Goal: Task Accomplishment & Management: Manage account settings

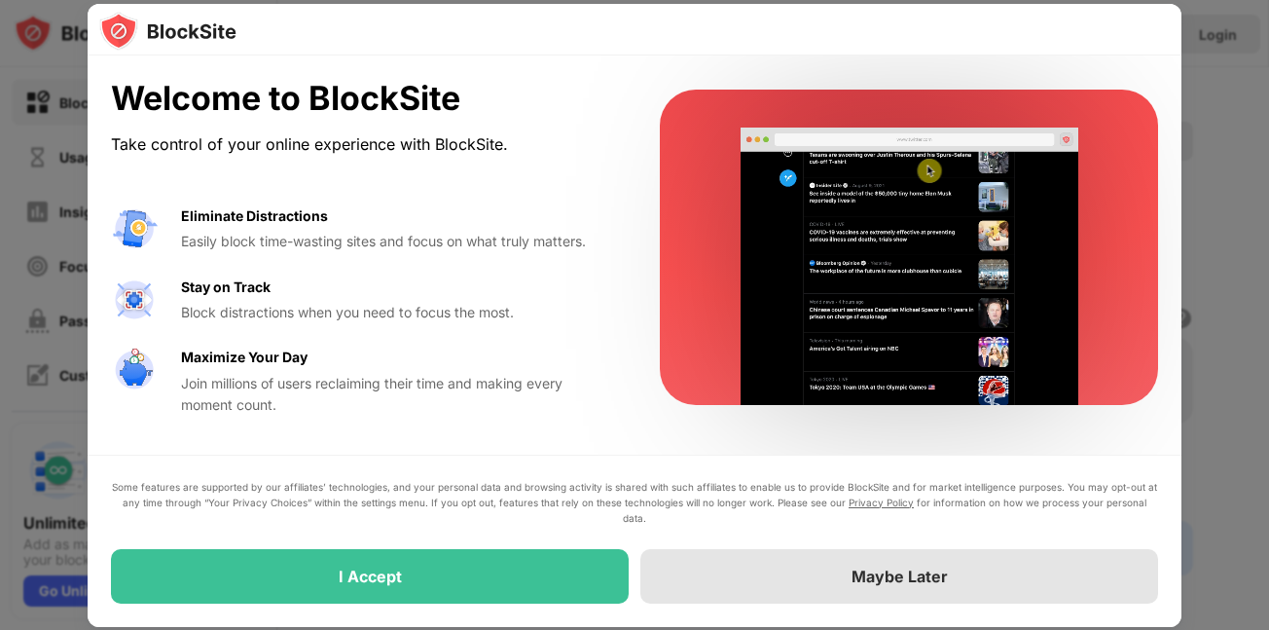
click at [662, 568] on div "Maybe Later" at bounding box center [900, 576] width 518 height 55
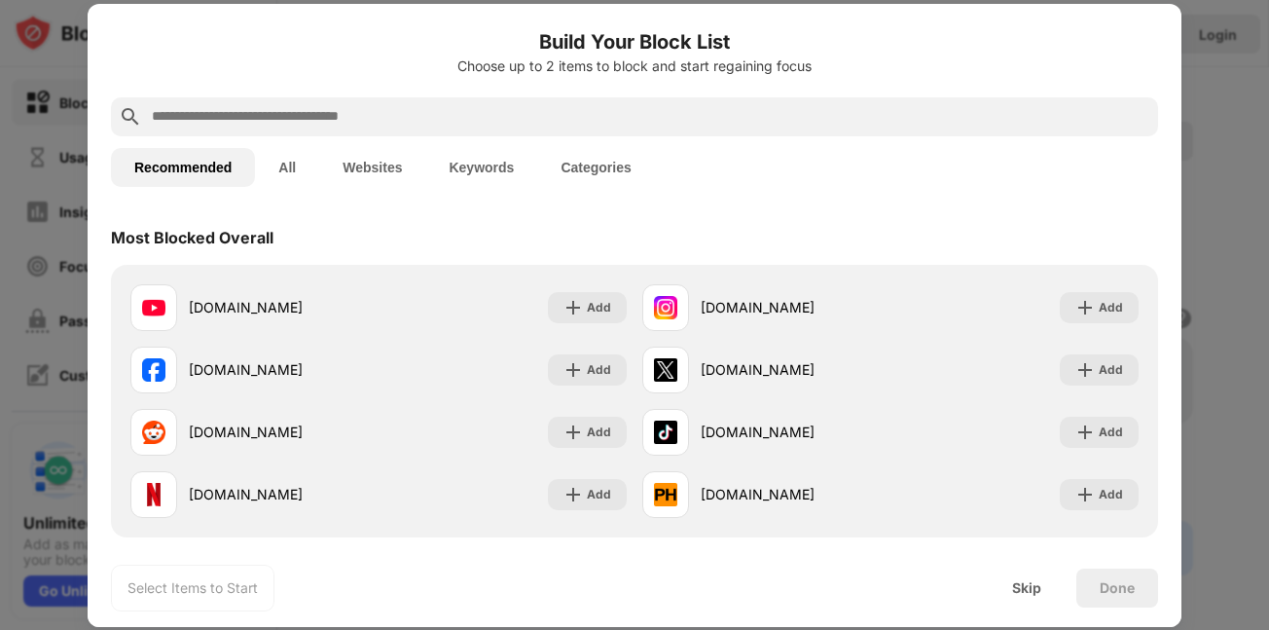
click at [683, 134] on div at bounding box center [634, 116] width 1047 height 39
click at [686, 131] on div at bounding box center [634, 116] width 1047 height 39
click at [701, 117] on input "text" at bounding box center [650, 116] width 1001 height 23
click at [703, 115] on input "text" at bounding box center [650, 116] width 1001 height 23
paste input "**********"
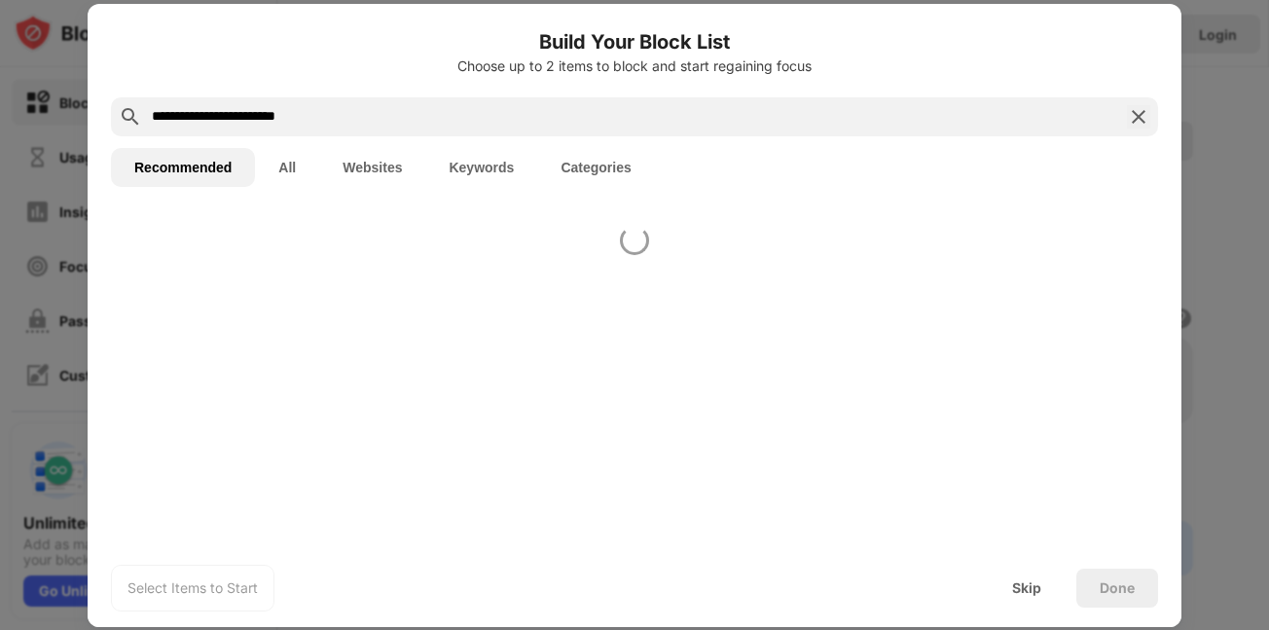
type input "**********"
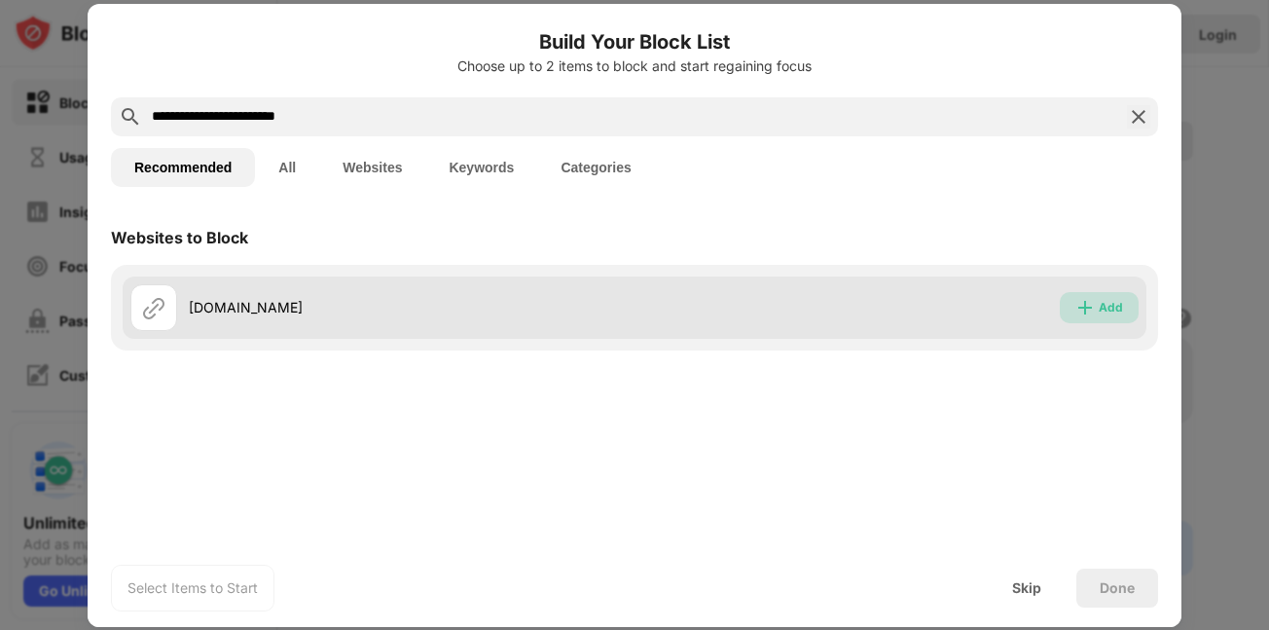
click at [1097, 307] on div "Add" at bounding box center [1099, 307] width 79 height 31
click at [1099, 307] on div "Add" at bounding box center [1111, 307] width 24 height 19
click at [1082, 300] on img at bounding box center [1085, 307] width 19 height 19
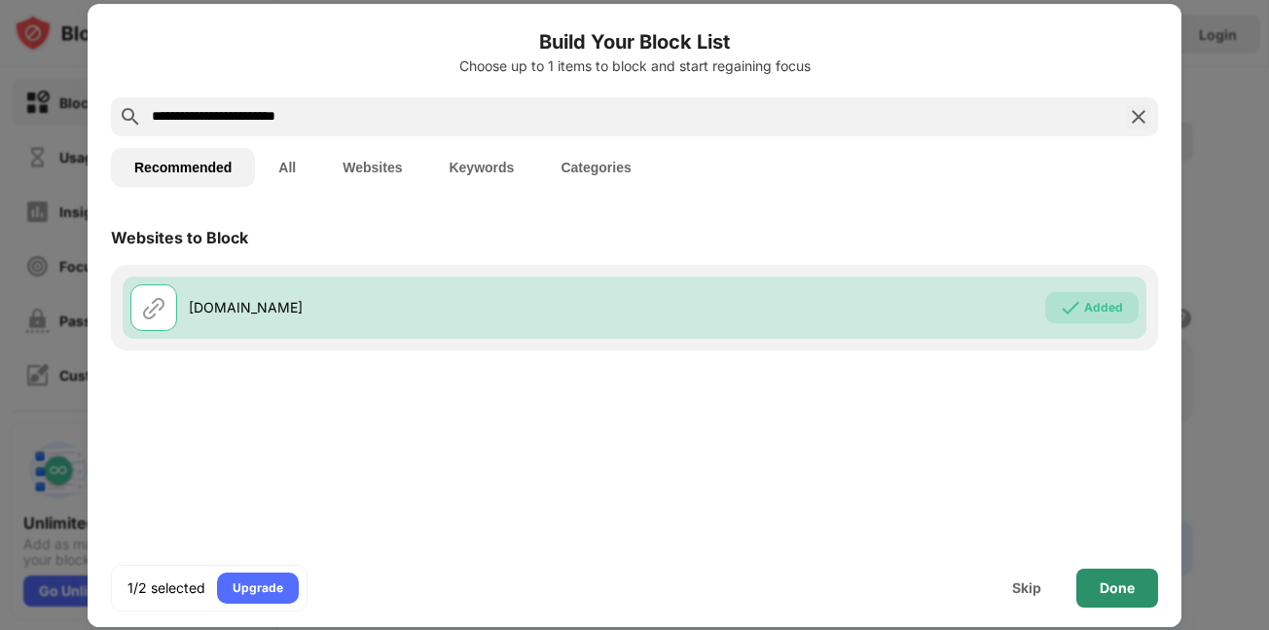
click at [1115, 589] on div "Done" at bounding box center [1117, 588] width 35 height 16
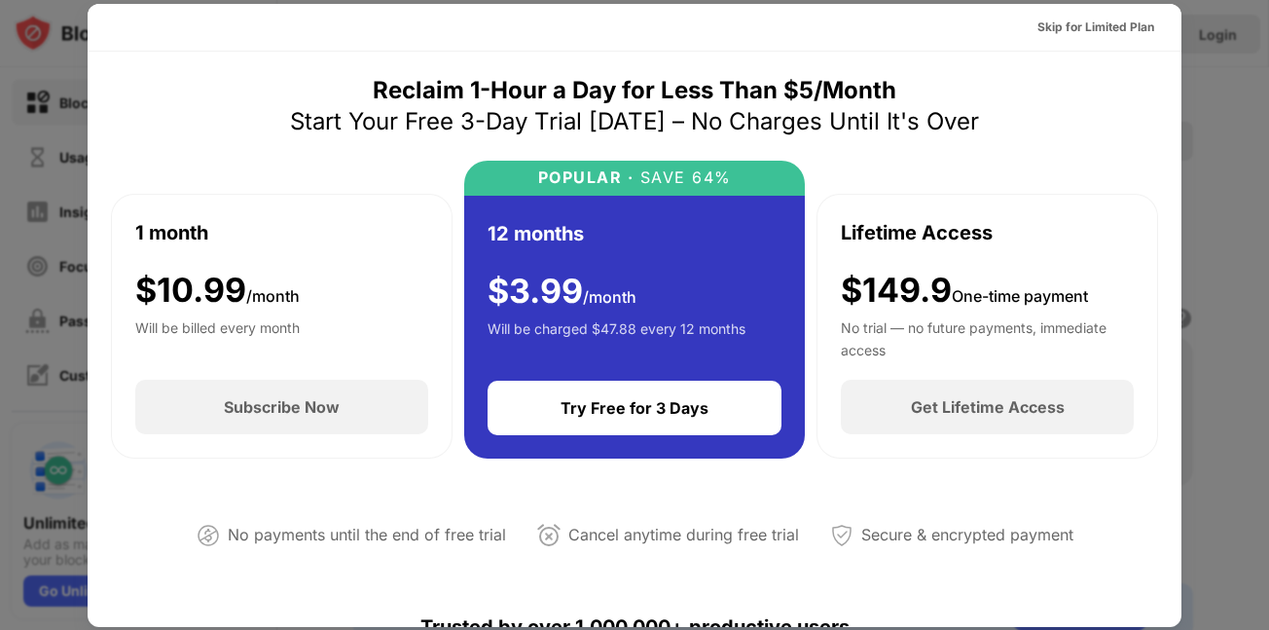
click at [1200, 76] on div at bounding box center [634, 315] width 1269 height 630
click at [1110, 24] on div "Skip for Limited Plan" at bounding box center [1096, 27] width 117 height 19
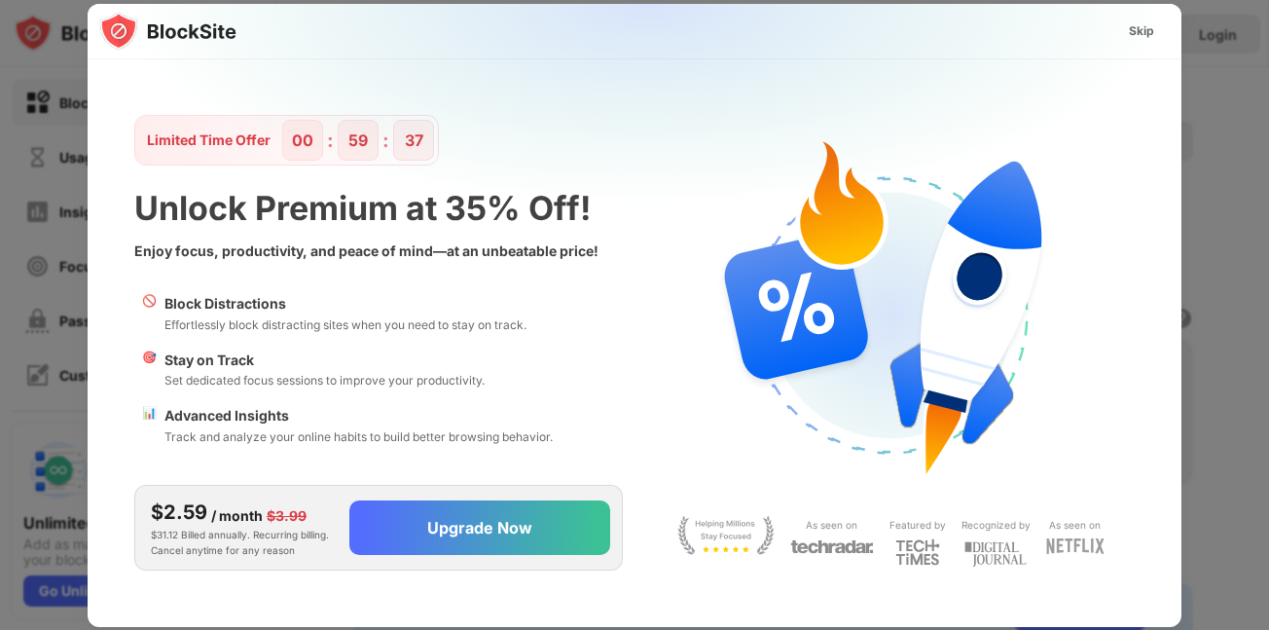
click at [367, 126] on img at bounding box center [646, 196] width 1094 height 385
click at [314, 131] on img at bounding box center [646, 196] width 1094 height 385
click at [1138, 32] on div "Skip" at bounding box center [1141, 30] width 25 height 19
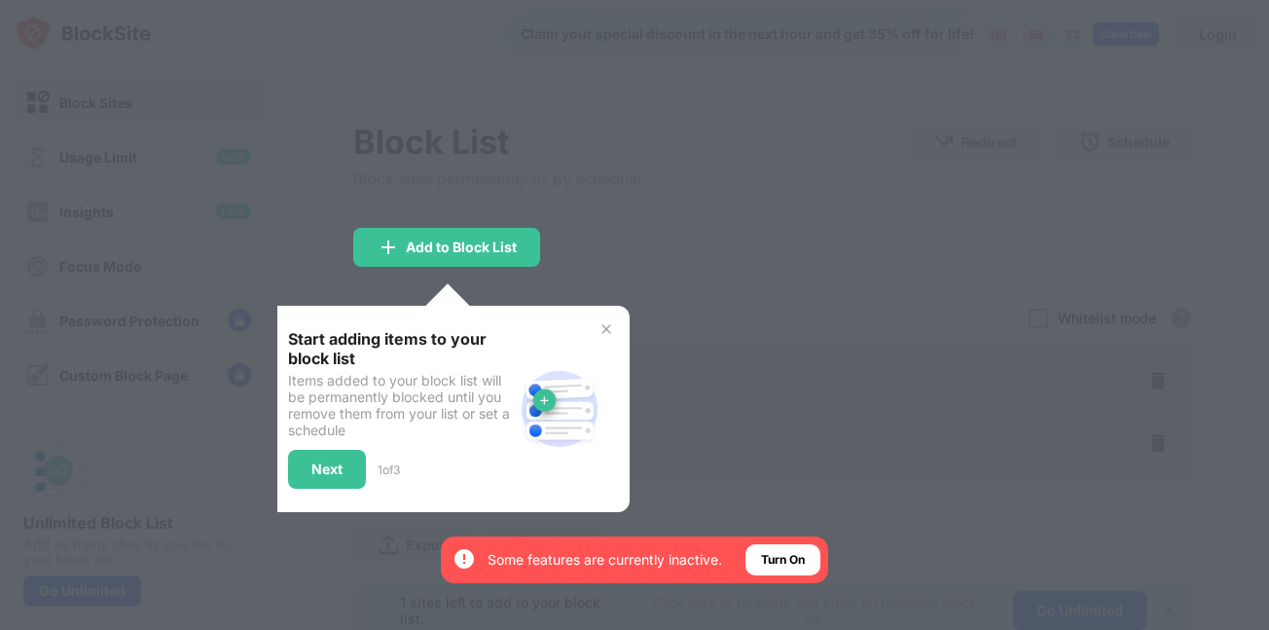
click at [702, 214] on div at bounding box center [634, 315] width 1269 height 630
click at [606, 331] on img at bounding box center [607, 329] width 16 height 16
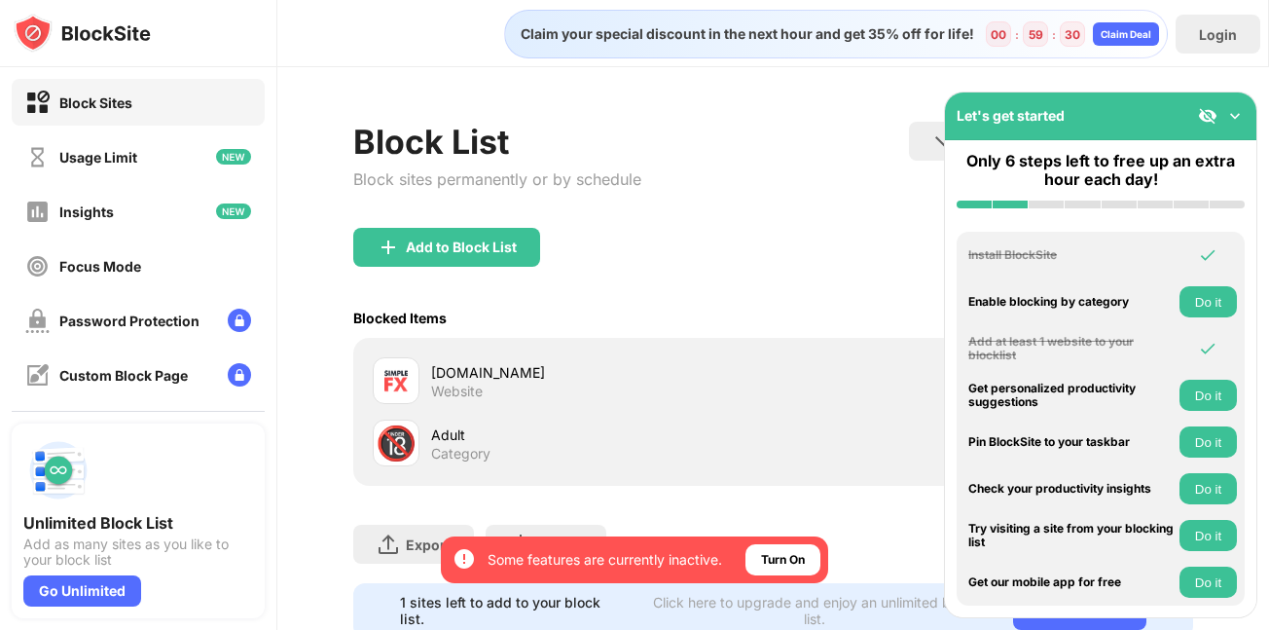
click at [731, 243] on div "Add to Block List" at bounding box center [773, 263] width 840 height 70
click at [544, 429] on div "Adult" at bounding box center [602, 434] width 342 height 20
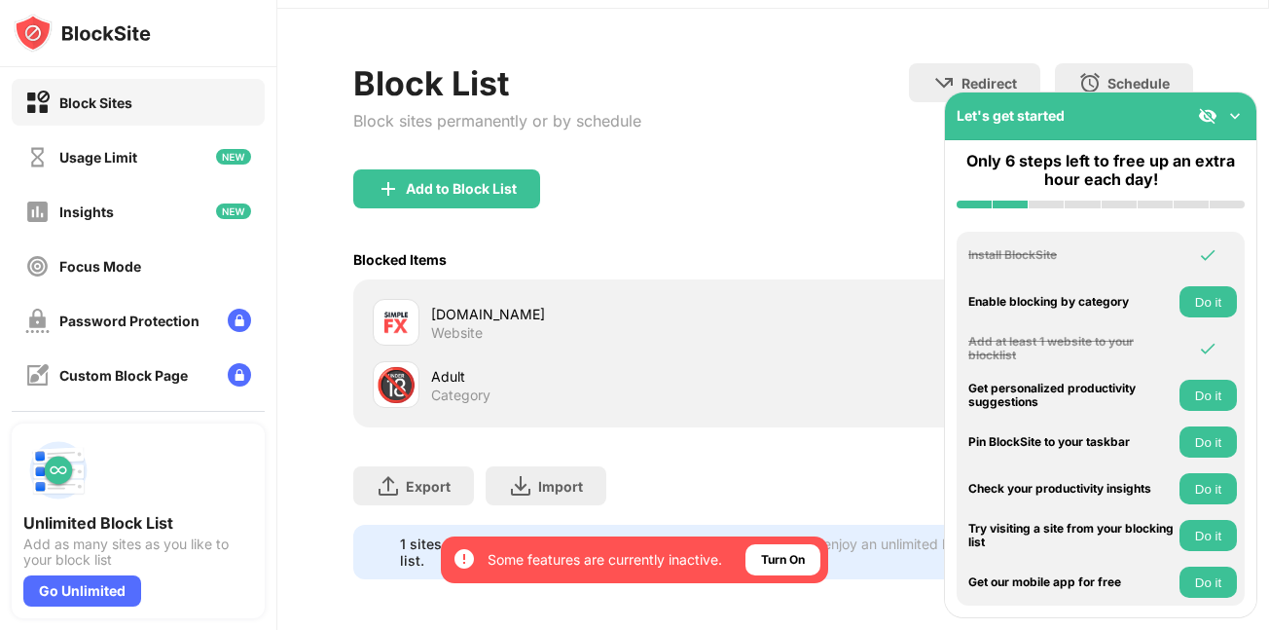
scroll to position [77, 0]
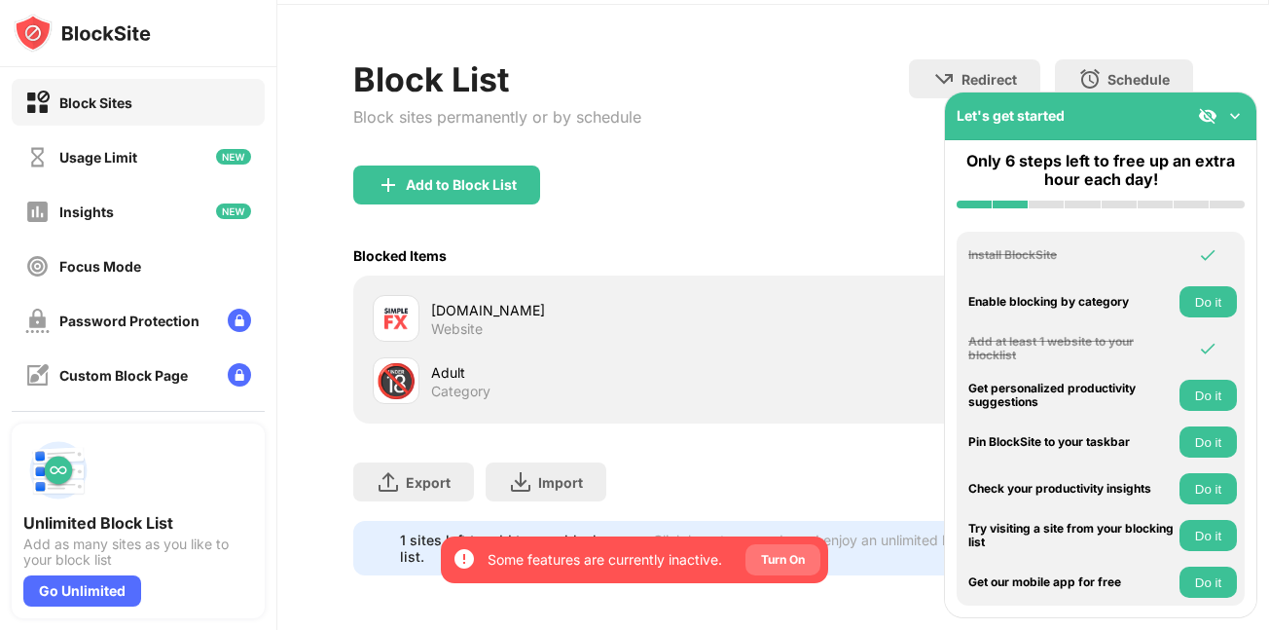
click at [814, 573] on div "Turn On" at bounding box center [783, 559] width 75 height 31
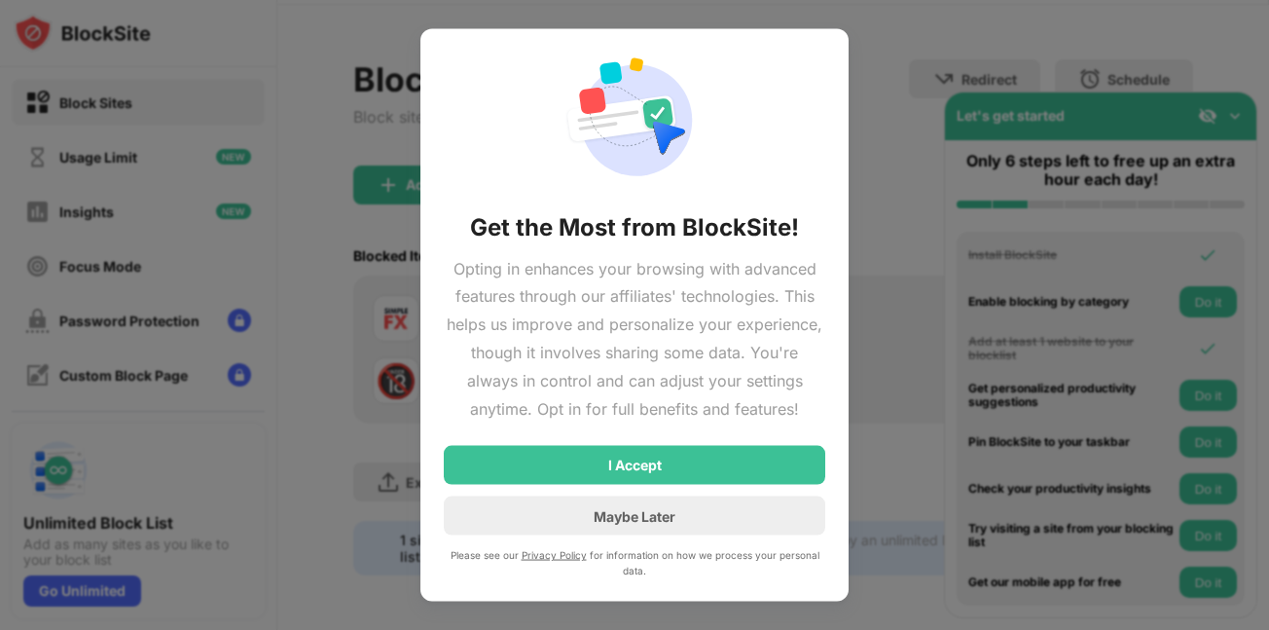
click at [817, 578] on div at bounding box center [634, 315] width 1269 height 630
click at [937, 160] on div at bounding box center [634, 315] width 1269 height 630
drag, startPoint x: 1153, startPoint y: 127, endPoint x: 868, endPoint y: 175, distance: 288.4
click at [1151, 127] on div at bounding box center [634, 315] width 1269 height 630
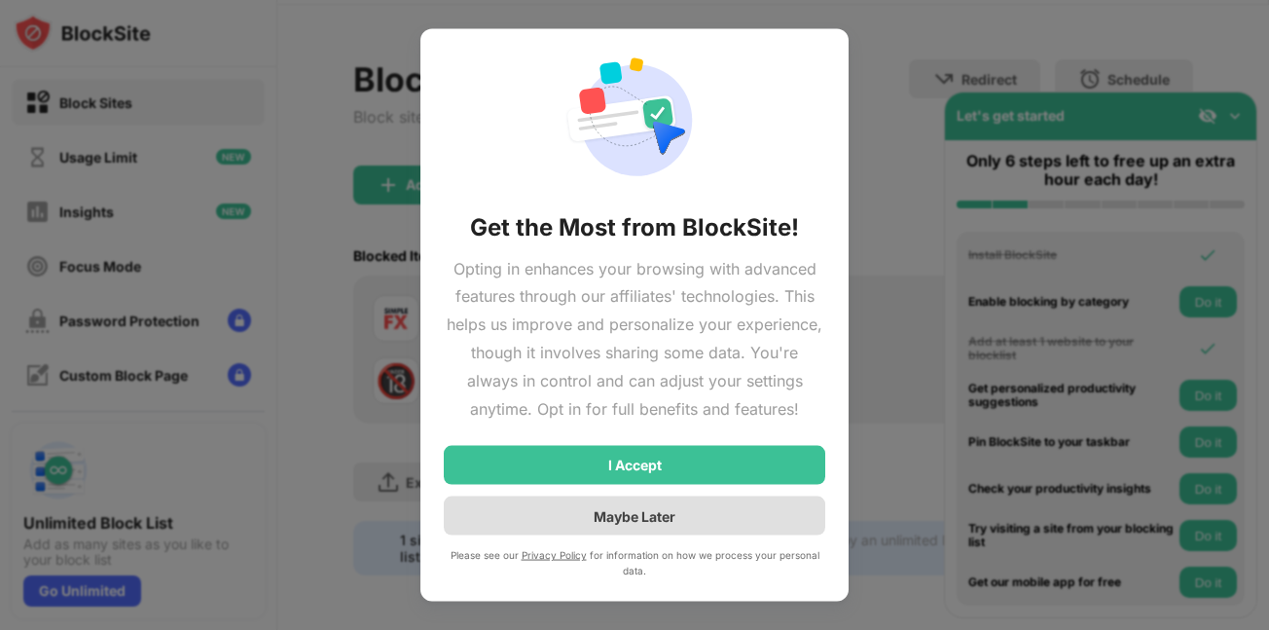
click at [636, 515] on div "Maybe Later" at bounding box center [635, 515] width 82 height 17
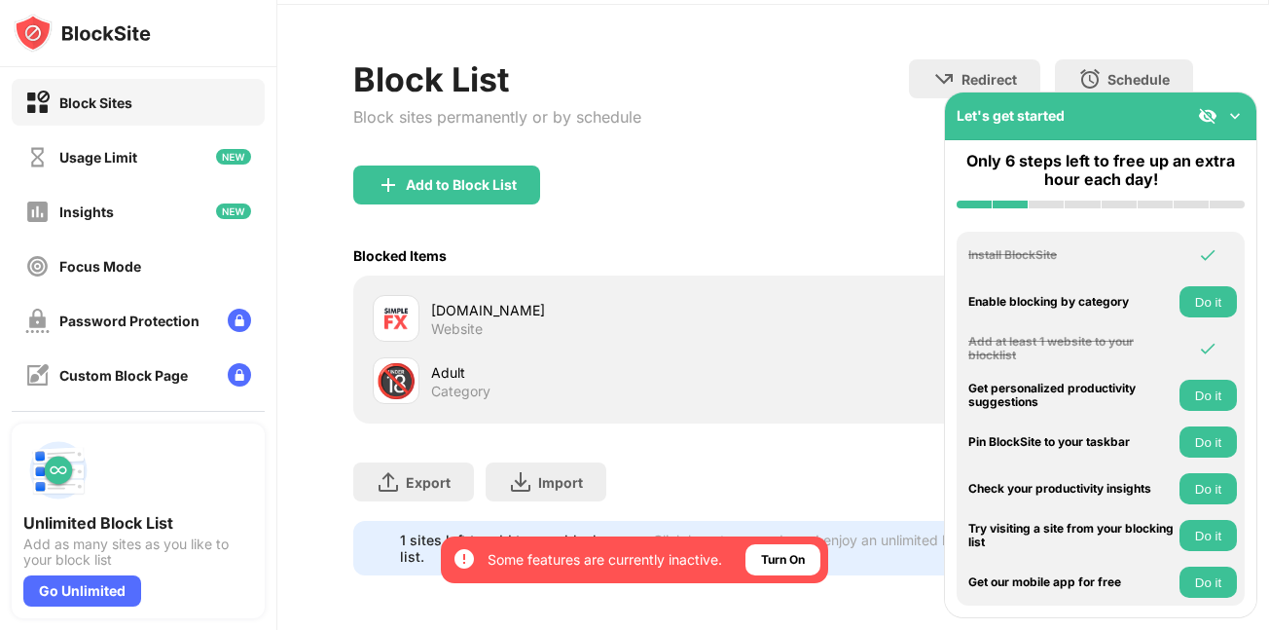
click at [1242, 118] on img at bounding box center [1235, 115] width 19 height 19
click at [1242, 118] on div "Block List Block sites permanently or by schedule Redirect Choose a site to be …" at bounding box center [773, 317] width 992 height 625
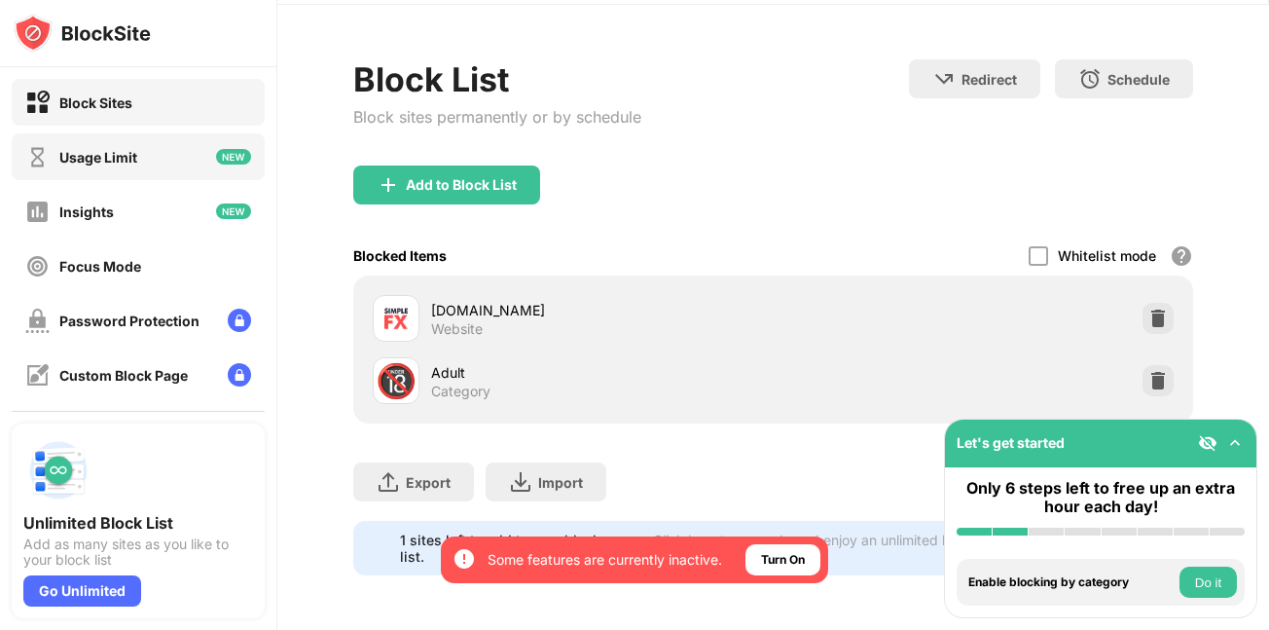
click at [132, 174] on div "Usage Limit" at bounding box center [138, 156] width 253 height 47
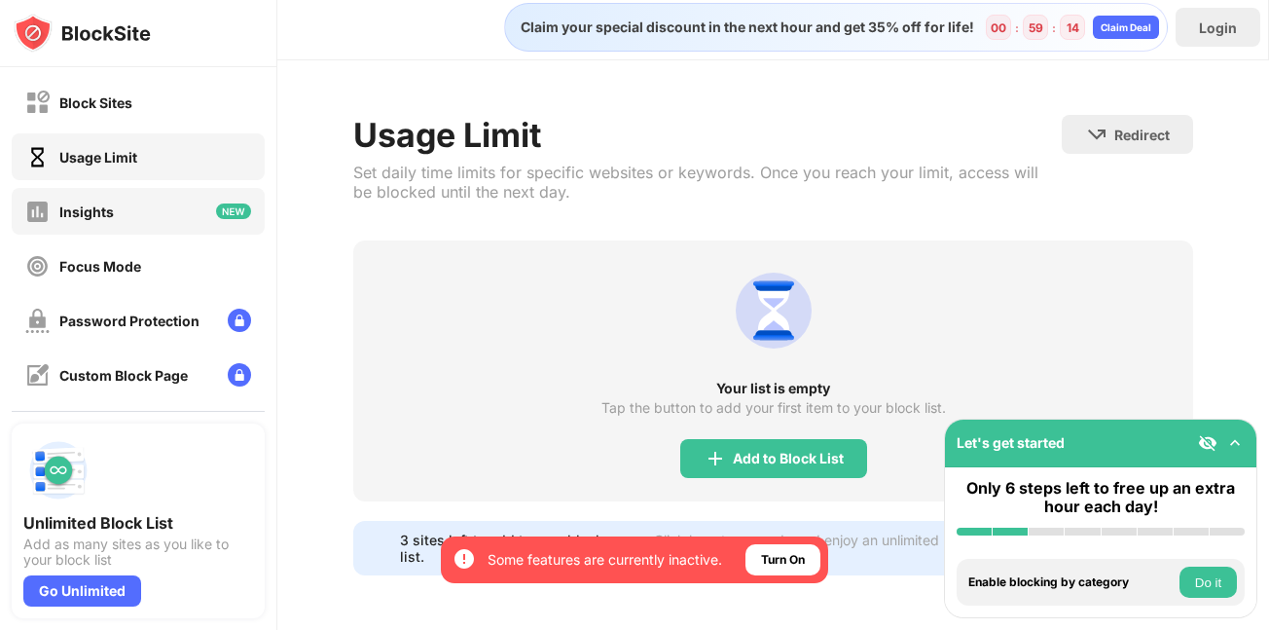
click at [150, 217] on div "Insights" at bounding box center [138, 211] width 253 height 47
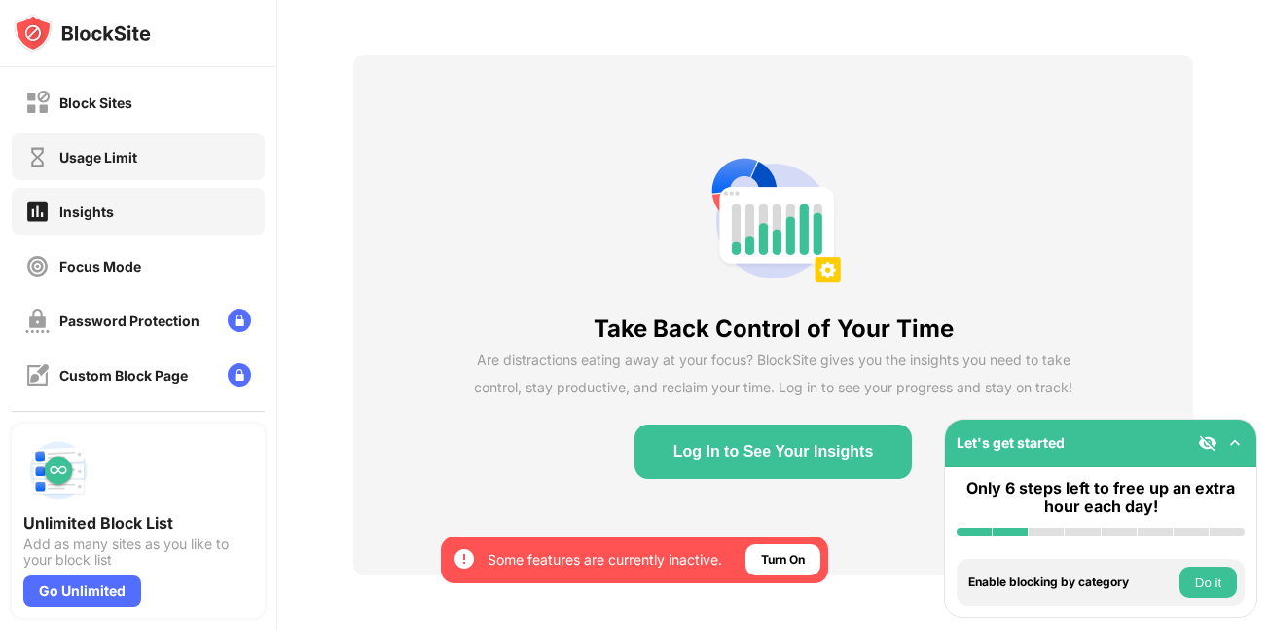
click at [158, 165] on div "Usage Limit" at bounding box center [138, 156] width 253 height 47
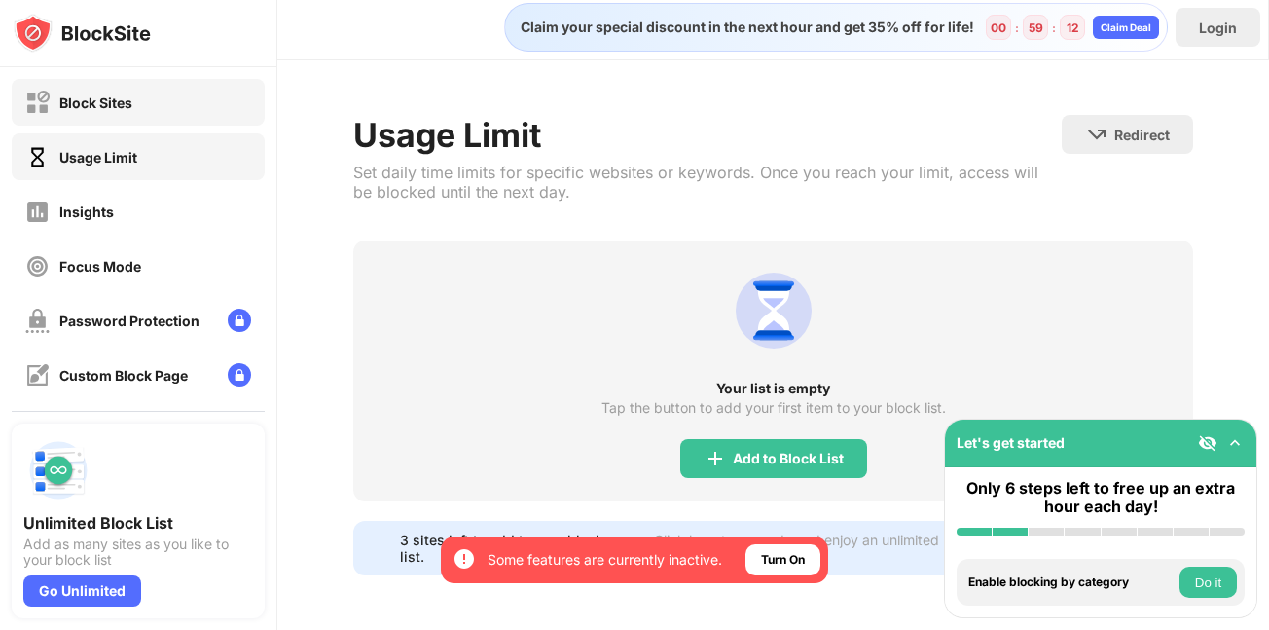
click at [177, 110] on div "Block Sites" at bounding box center [138, 102] width 253 height 47
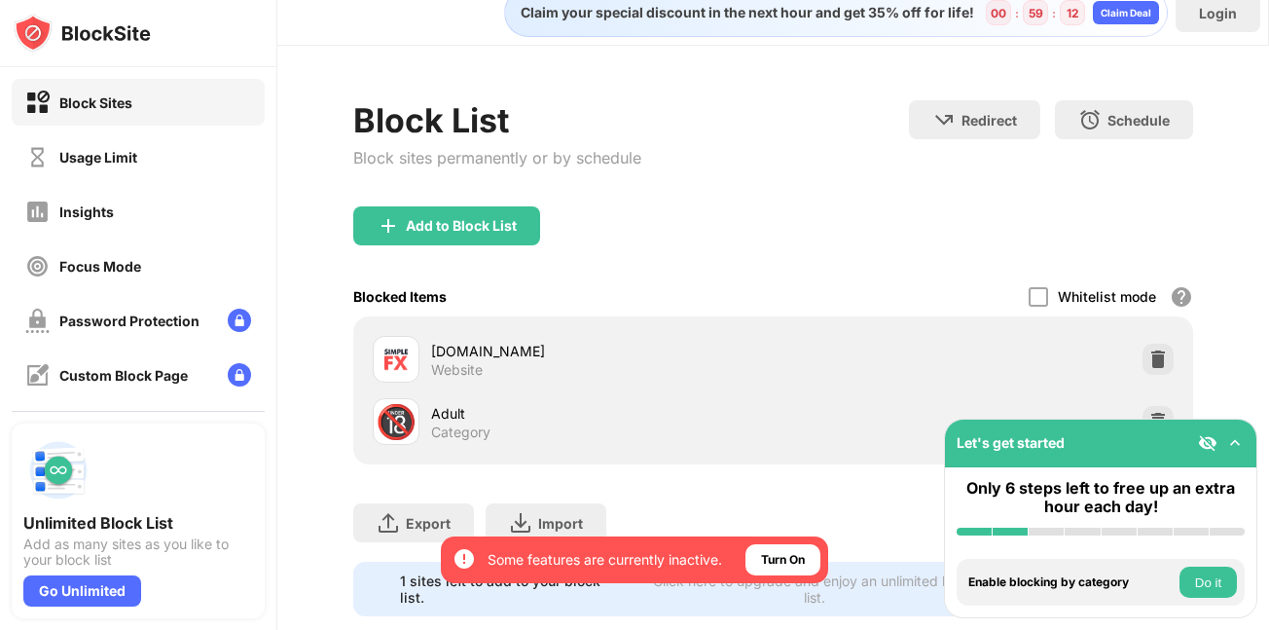
scroll to position [77, 0]
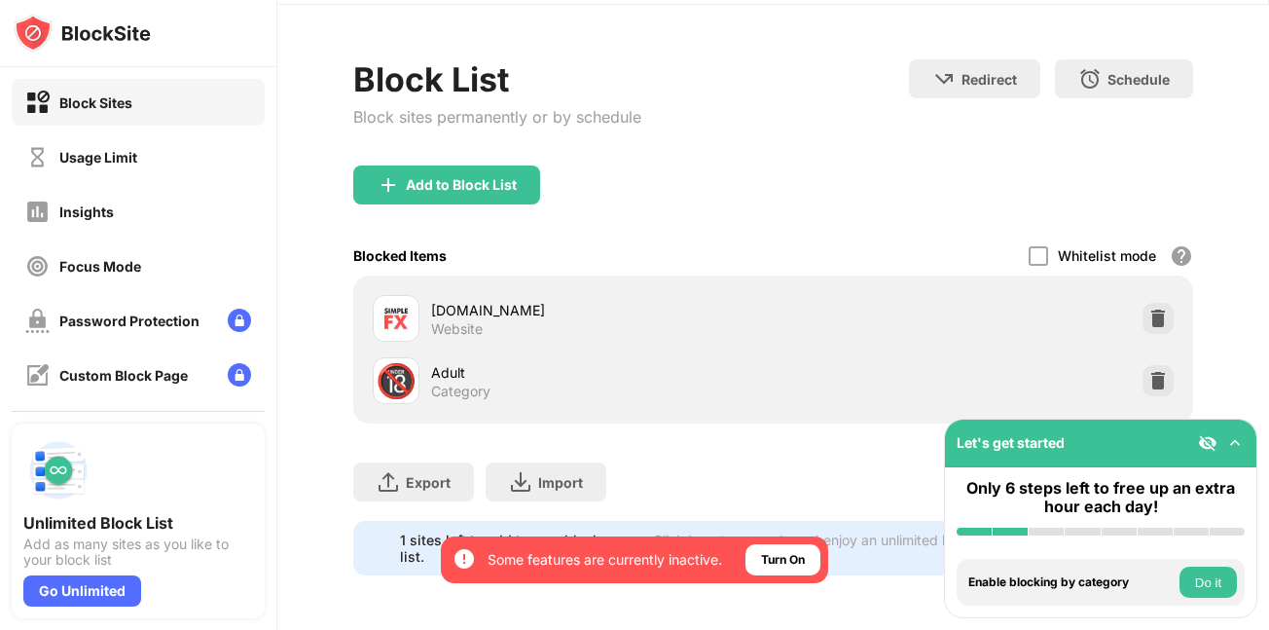
click at [1008, 306] on div "app.simplefx.com Website" at bounding box center [773, 318] width 817 height 62
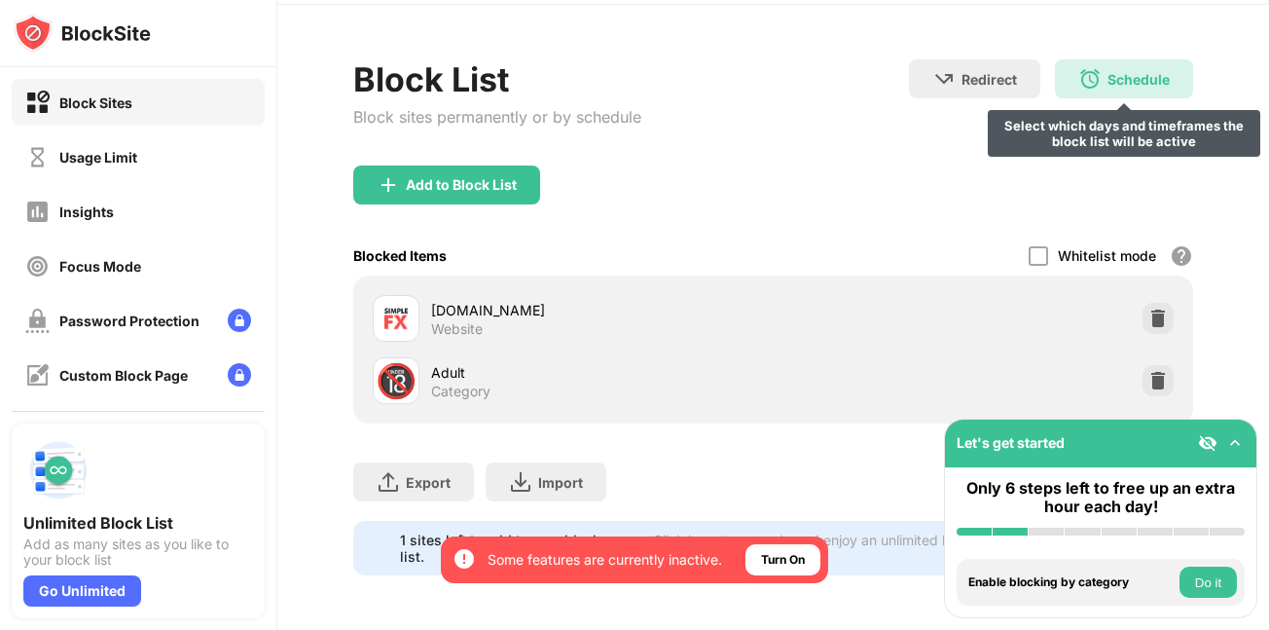
click at [1065, 68] on div "Schedule Select which days and timeframes the block list will be active" at bounding box center [1124, 78] width 138 height 39
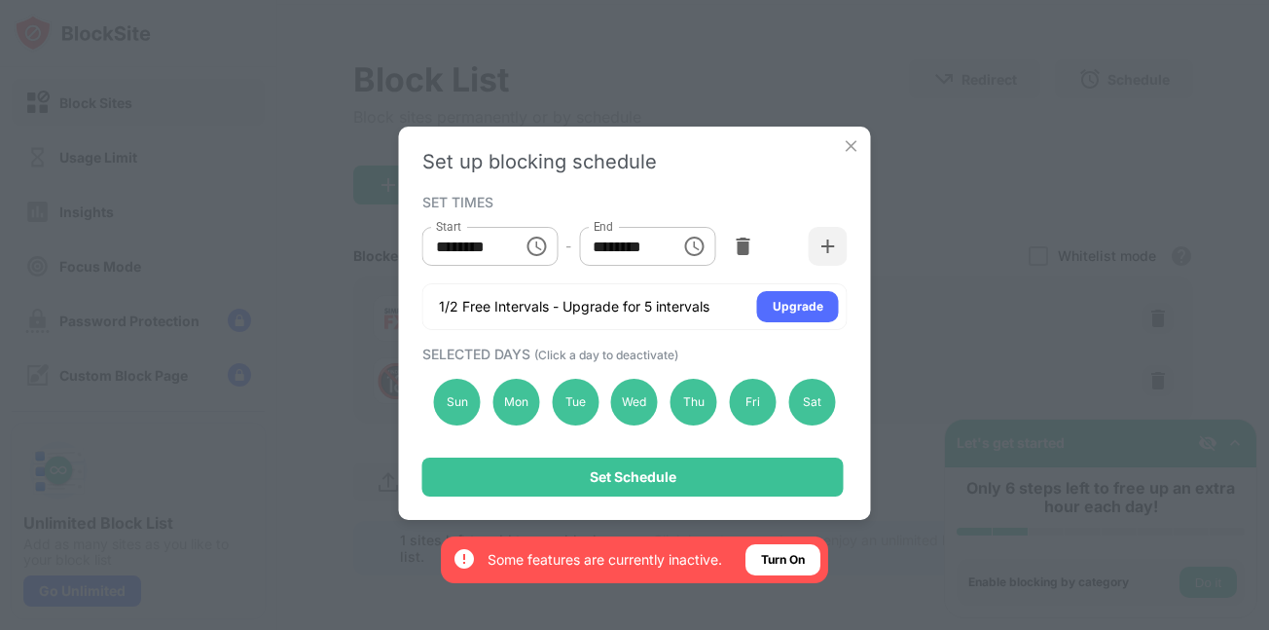
click at [533, 246] on icon "Choose time, selected time is 10:00 AM" at bounding box center [536, 246] width 23 height 23
click at [532, 246] on icon "Choose time, selected time is 10:00 AM" at bounding box center [536, 246] width 23 height 23
click at [496, 248] on input "********" at bounding box center [466, 246] width 88 height 39
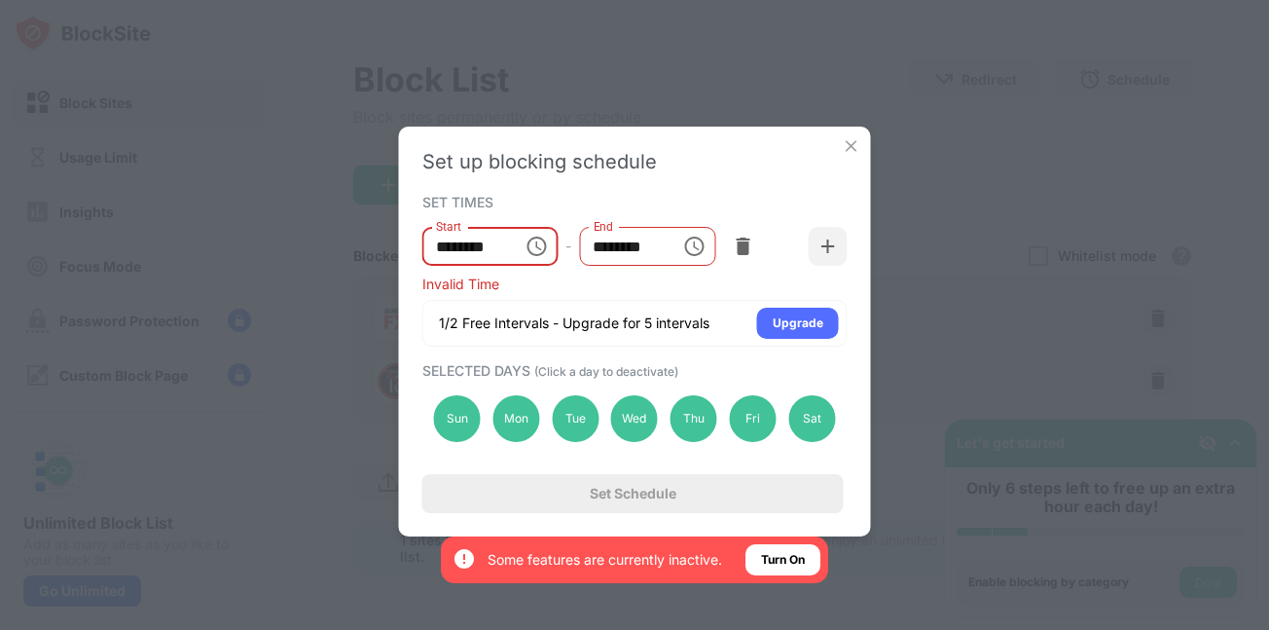
click at [521, 248] on button "Choose time" at bounding box center [536, 246] width 39 height 39
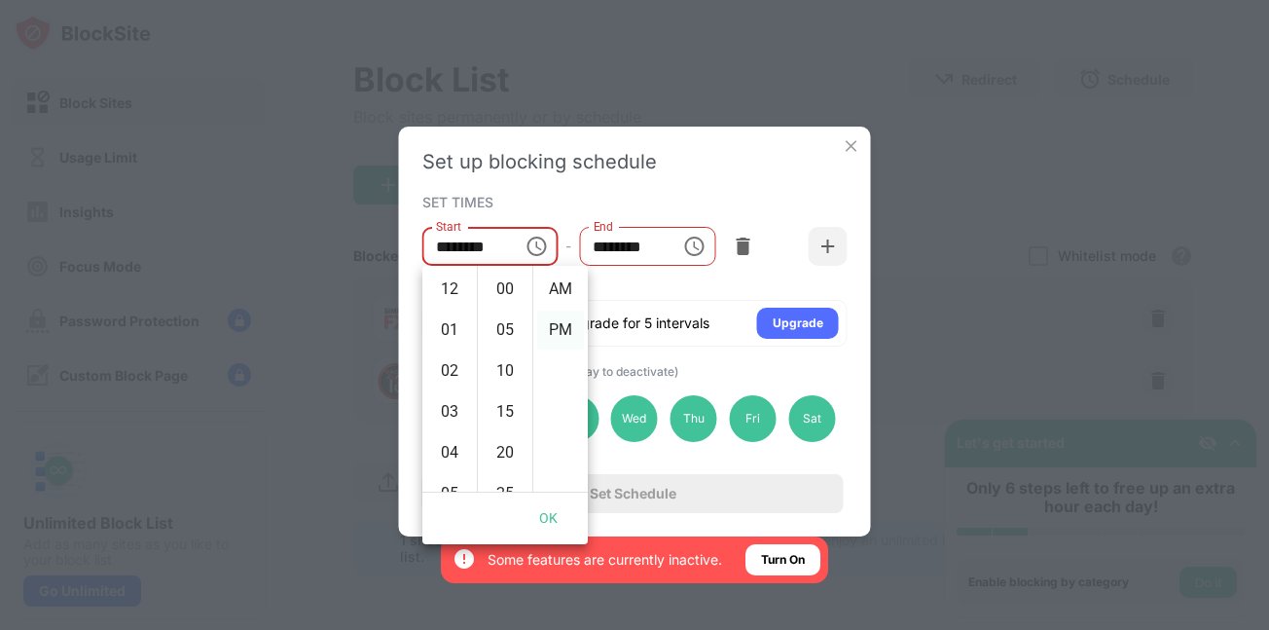
click at [568, 331] on li "PM" at bounding box center [560, 330] width 47 height 39
type input "********"
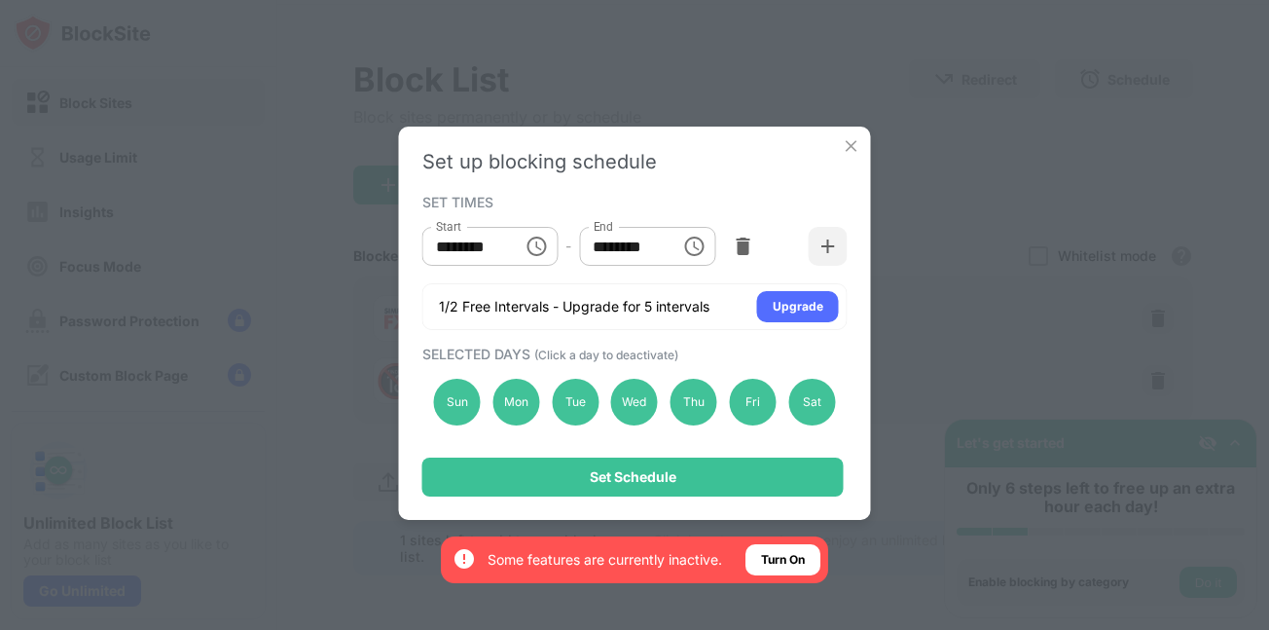
click at [702, 246] on icon "Choose time, selected time is 1:00 PM" at bounding box center [693, 246] width 23 height 23
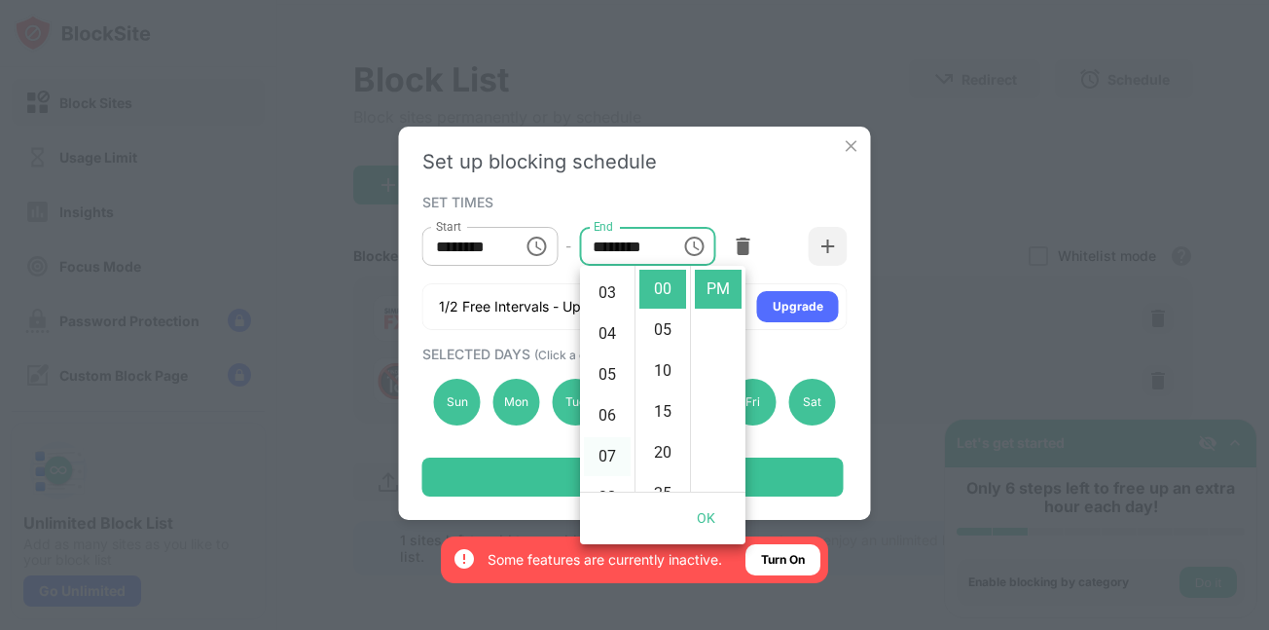
click at [602, 455] on li "07" at bounding box center [607, 456] width 47 height 39
click at [715, 200] on div "SET TIMES" at bounding box center [632, 202] width 421 height 16
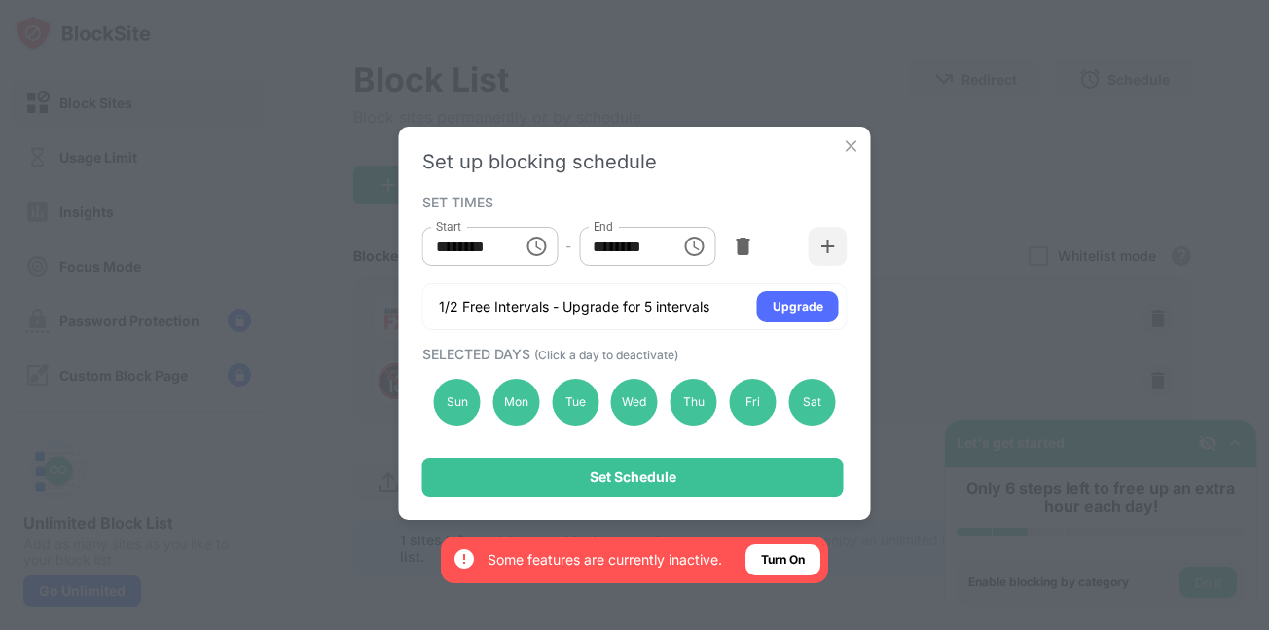
click at [658, 250] on input "********" at bounding box center [623, 246] width 88 height 39
click at [691, 251] on icon "Choose time, selected time is 7:00 PM" at bounding box center [693, 246] width 23 height 23
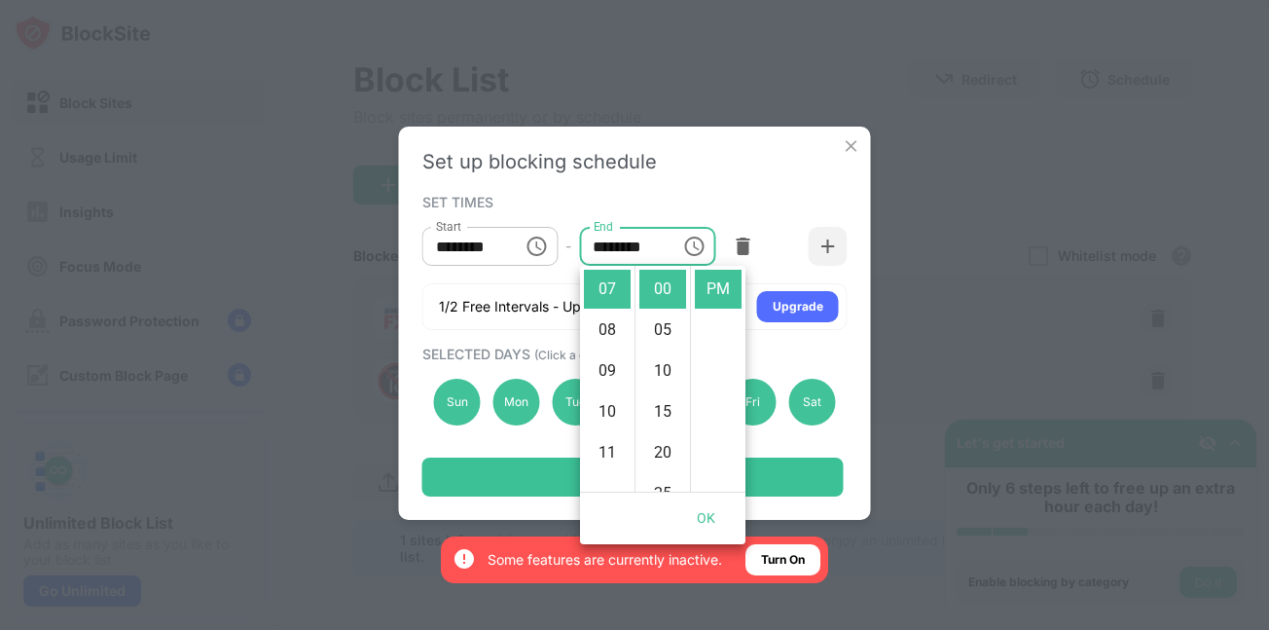
scroll to position [0, 0]
click at [720, 291] on li "AM" at bounding box center [718, 289] width 47 height 39
type input "********"
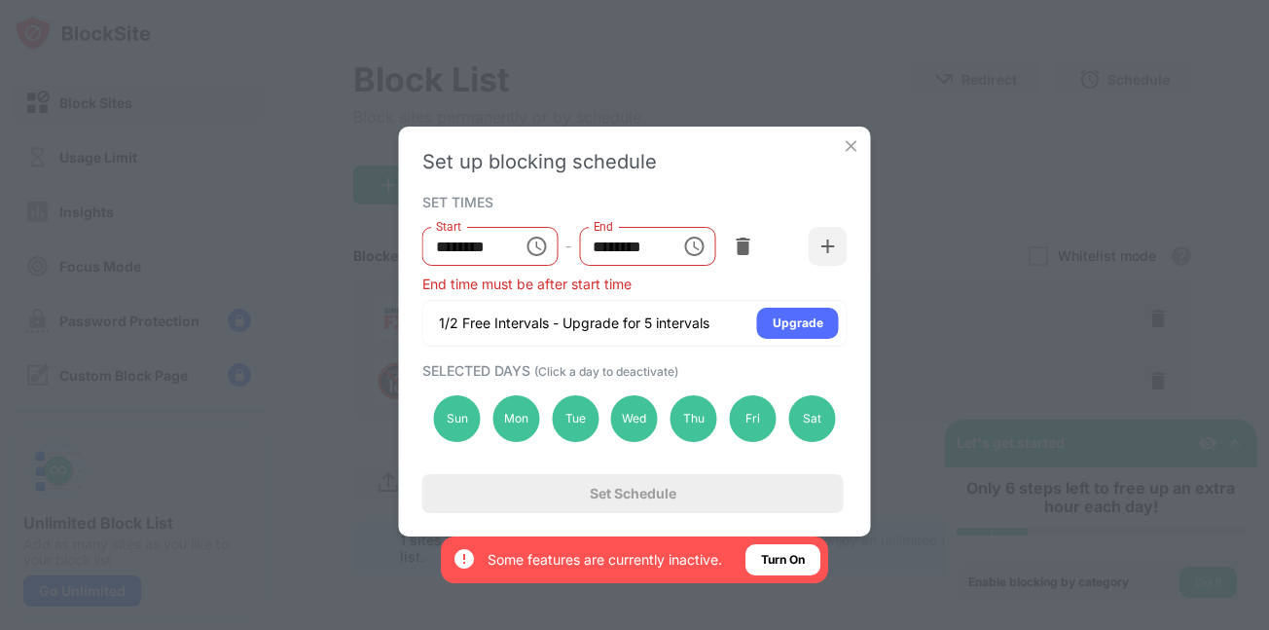
click at [732, 181] on div "Set up blocking schedule SET TIMES Start ******** Start - End ******** End End …" at bounding box center [635, 332] width 472 height 410
click at [496, 245] on input "********" at bounding box center [466, 246] width 88 height 39
click at [532, 245] on icon "Choose time, selected time is 12:00 PM" at bounding box center [536, 246] width 23 height 23
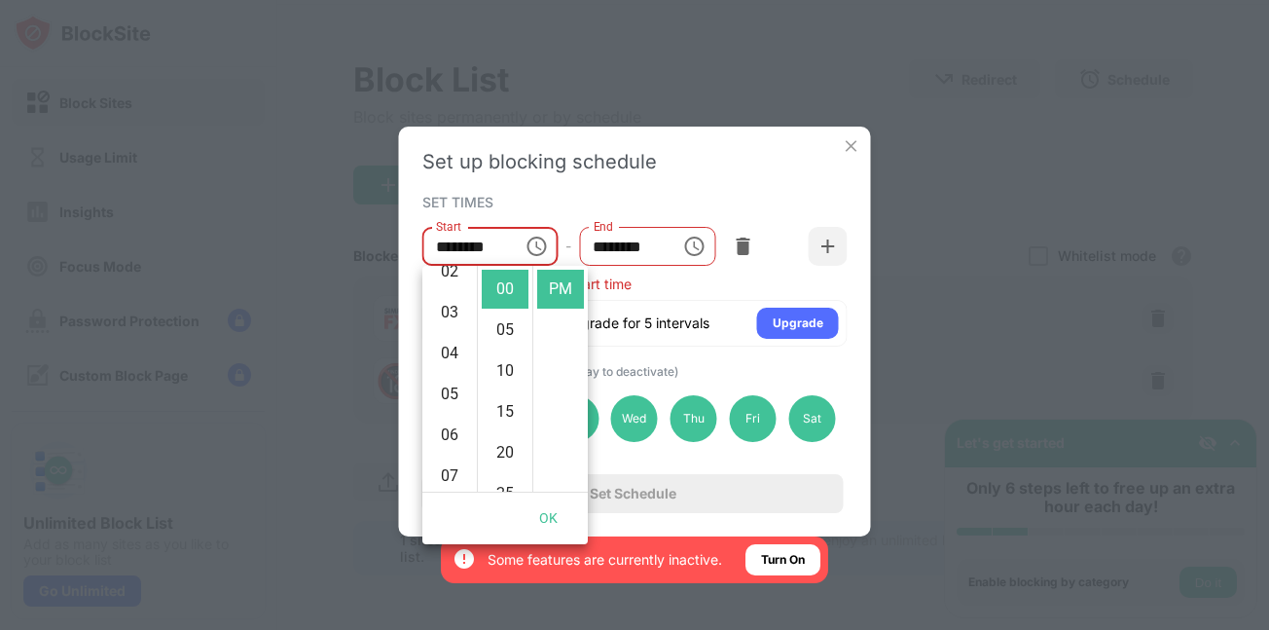
scroll to position [117, 0]
click at [443, 422] on li "06" at bounding box center [449, 417] width 47 height 39
type input "********"
click at [631, 172] on div "Set up blocking schedule" at bounding box center [634, 161] width 425 height 23
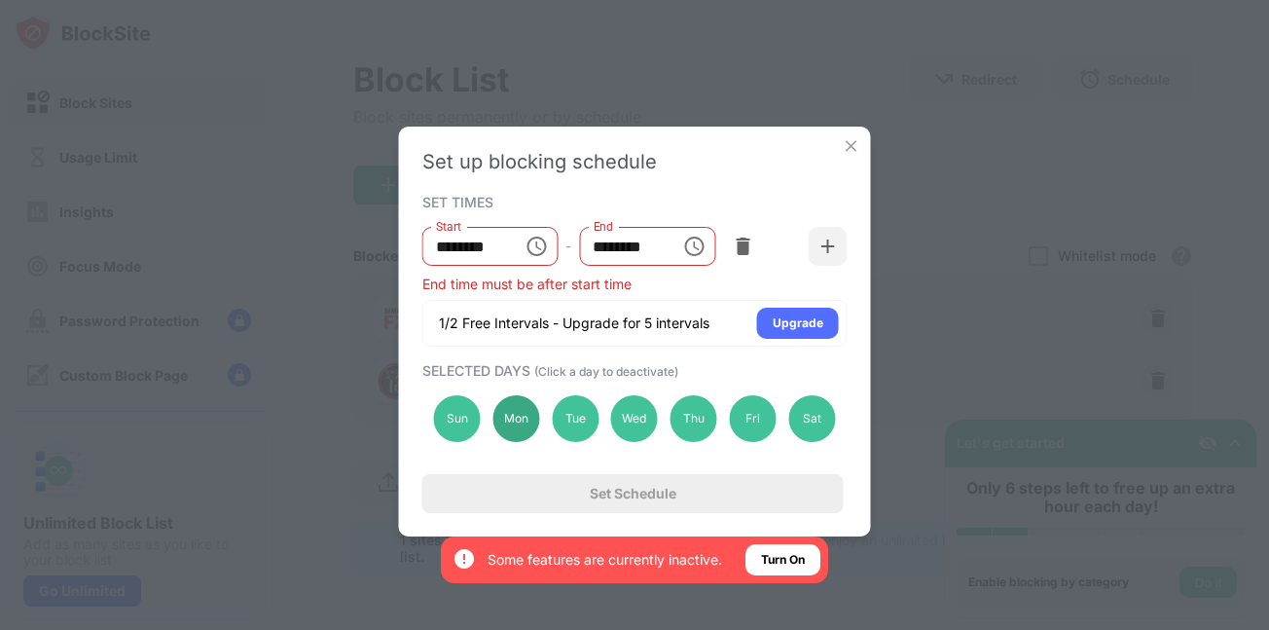
click at [507, 422] on div "Mon" at bounding box center [516, 418] width 47 height 47
click at [571, 425] on div "Tue" at bounding box center [575, 418] width 47 height 47
click at [646, 434] on div "Wed" at bounding box center [634, 418] width 47 height 47
click at [687, 423] on div "Thu" at bounding box center [694, 418] width 47 height 47
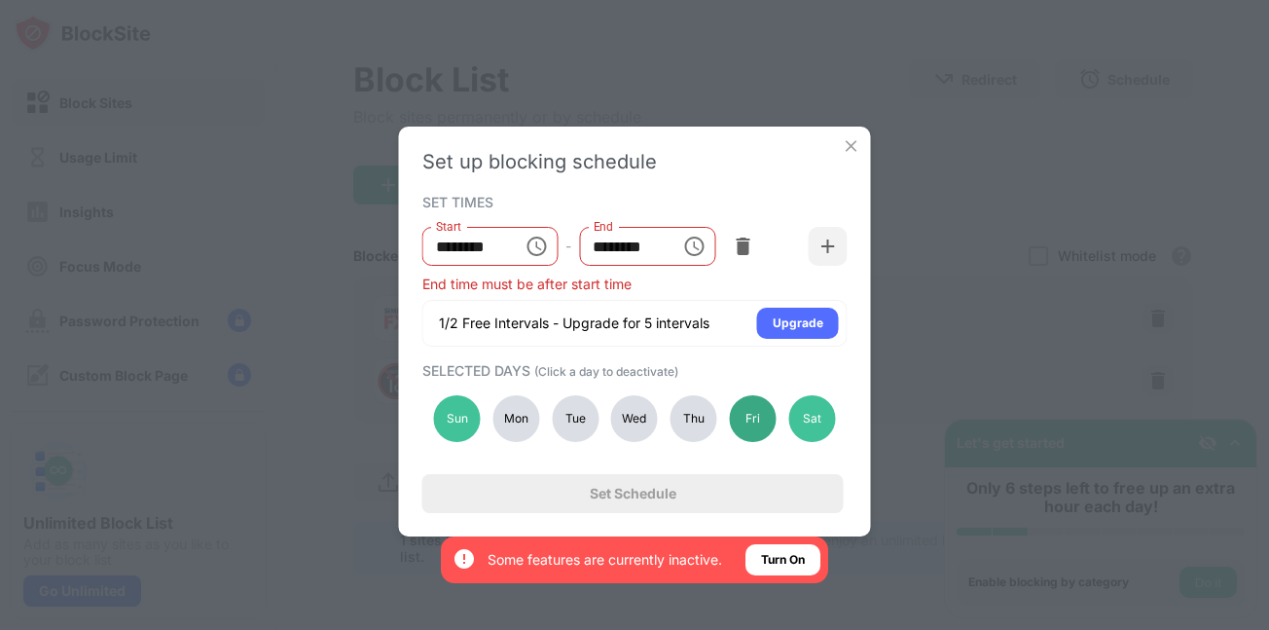
click at [748, 421] on div "Fri" at bounding box center [753, 418] width 47 height 47
click at [753, 422] on div "Fri" at bounding box center [753, 418] width 47 height 47
click at [687, 426] on div "Thu" at bounding box center [694, 418] width 47 height 47
drag, startPoint x: 638, startPoint y: 423, endPoint x: 582, endPoint y: 415, distance: 56.2
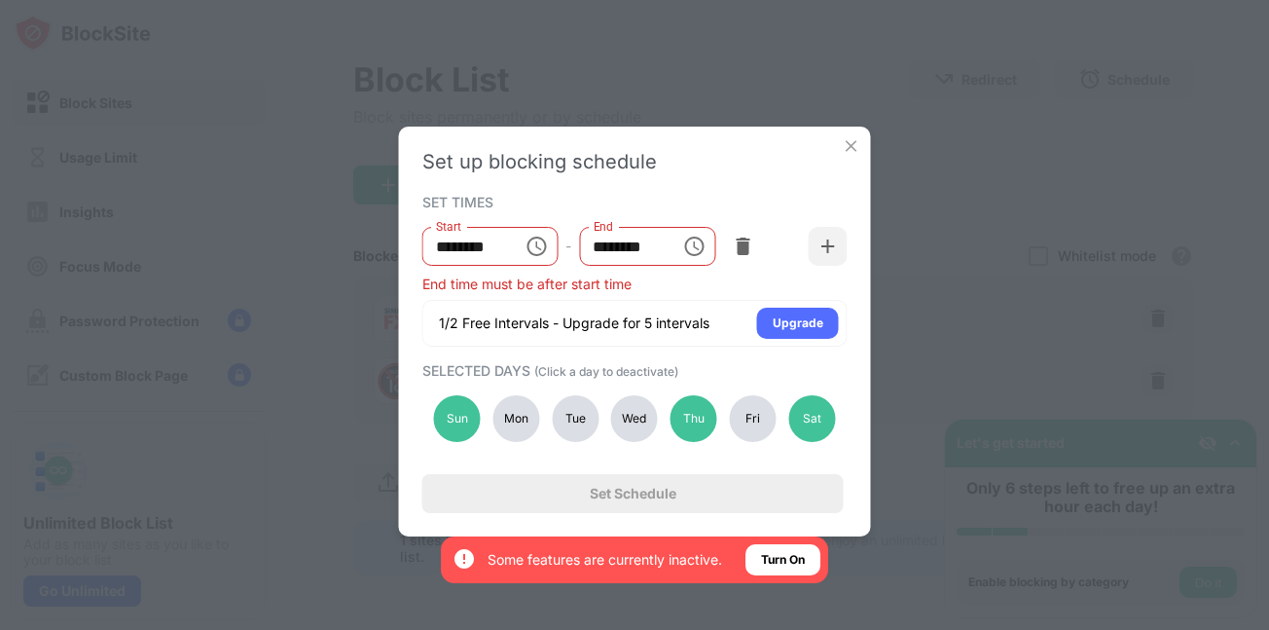
click at [637, 422] on div "Wed" at bounding box center [634, 418] width 47 height 47
click at [575, 413] on div "Tue" at bounding box center [575, 418] width 47 height 47
drag, startPoint x: 534, startPoint y: 413, endPoint x: 545, endPoint y: 413, distance: 10.7
click at [532, 413] on div "Mon" at bounding box center [516, 418] width 47 height 47
click at [742, 414] on div "Fri" at bounding box center [753, 418] width 47 height 47
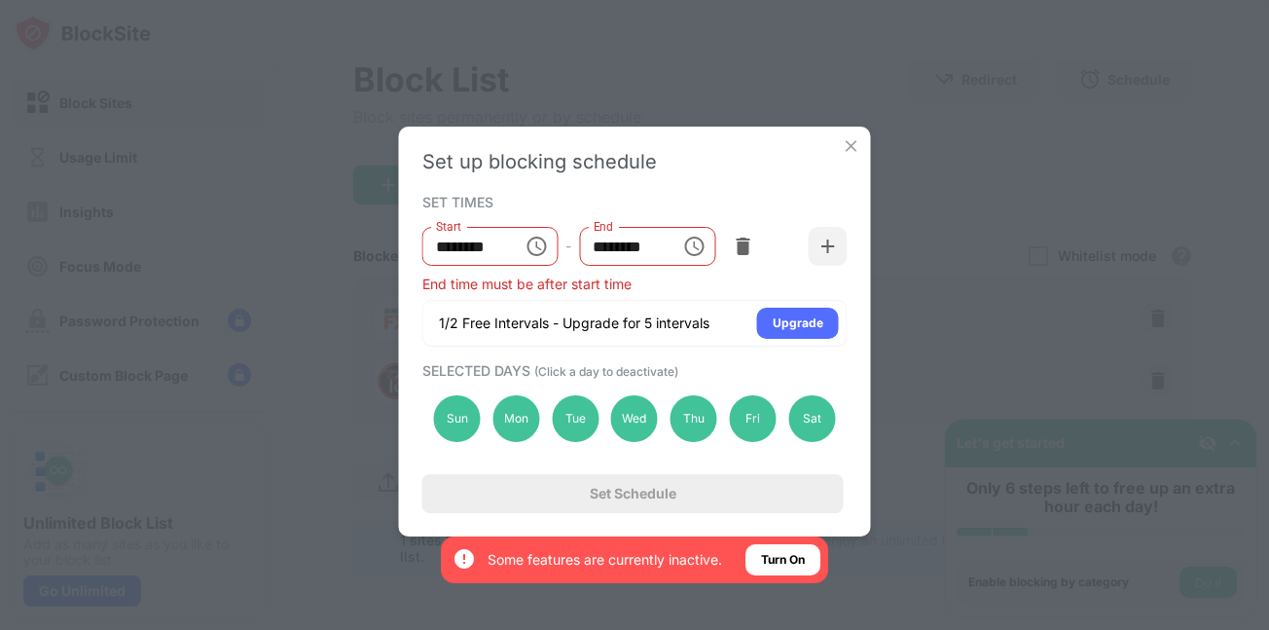
click at [706, 488] on div "Set Schedule" at bounding box center [633, 493] width 422 height 39
click at [854, 139] on img at bounding box center [851, 145] width 19 height 19
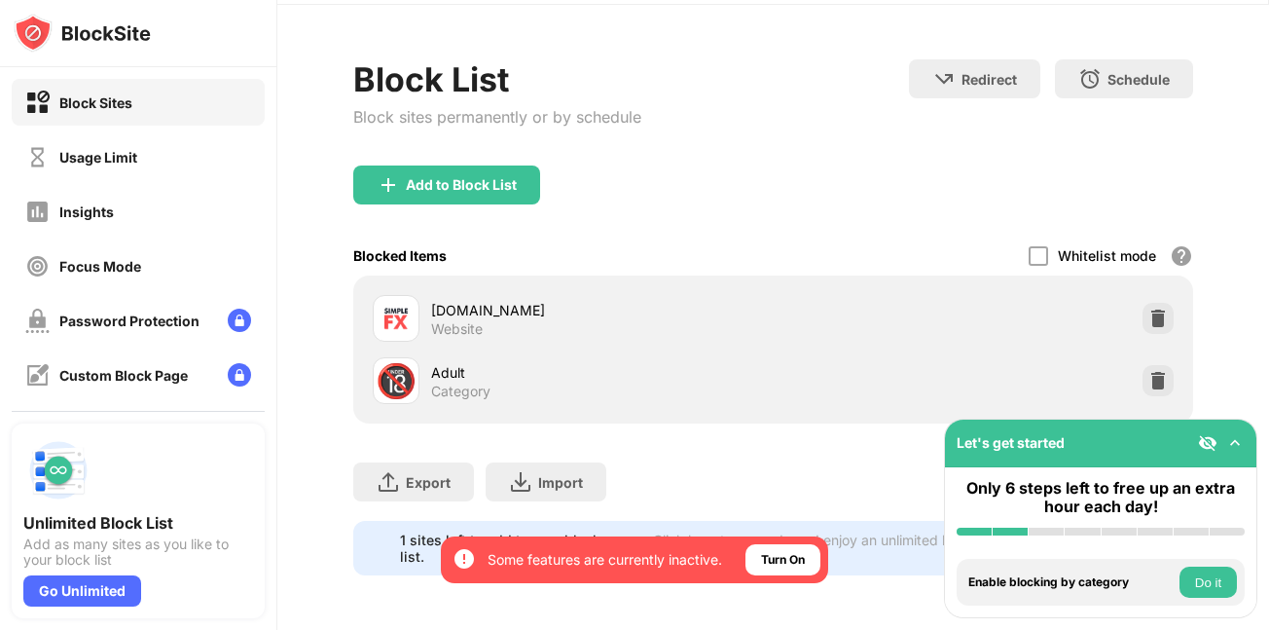
click at [848, 133] on div "Block List Block sites permanently or by schedule Redirect Choose a site to be …" at bounding box center [773, 112] width 840 height 106
click at [1143, 303] on div at bounding box center [1158, 318] width 31 height 31
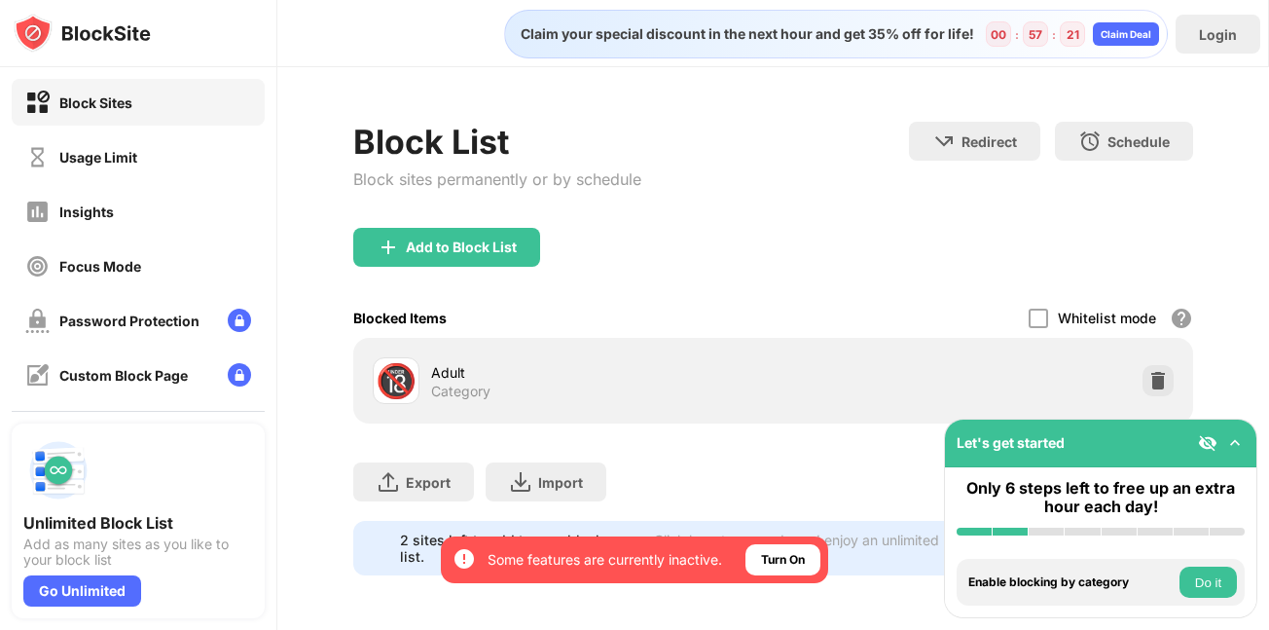
scroll to position [0, 0]
click at [539, 242] on div "Add to Block List" at bounding box center [773, 263] width 840 height 70
click at [534, 242] on div "Add to Block List" at bounding box center [446, 247] width 187 height 39
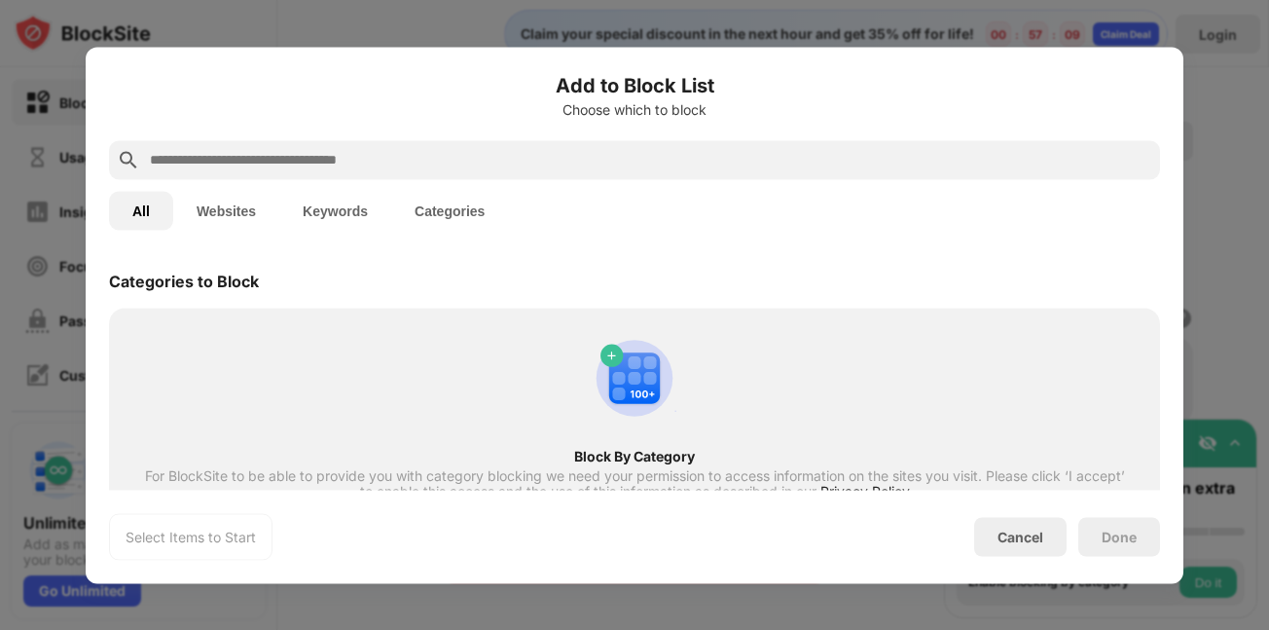
click at [543, 329] on div "Block By Category For BlockSite to be able to provide you with category blockin…" at bounding box center [635, 441] width 1028 height 245
click at [385, 144] on div at bounding box center [634, 159] width 1051 height 39
click at [380, 152] on input "text" at bounding box center [650, 159] width 1005 height 23
paste input "**********"
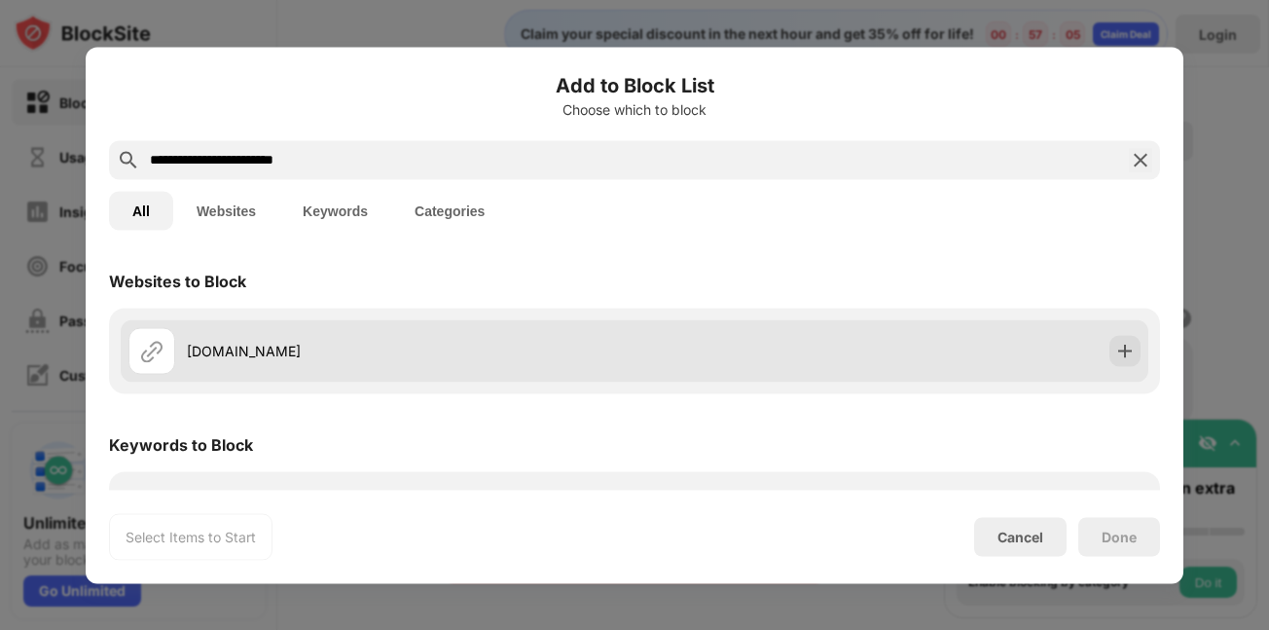
type input "**********"
click at [1034, 355] on div "app.simplefx.com" at bounding box center [635, 350] width 1028 height 62
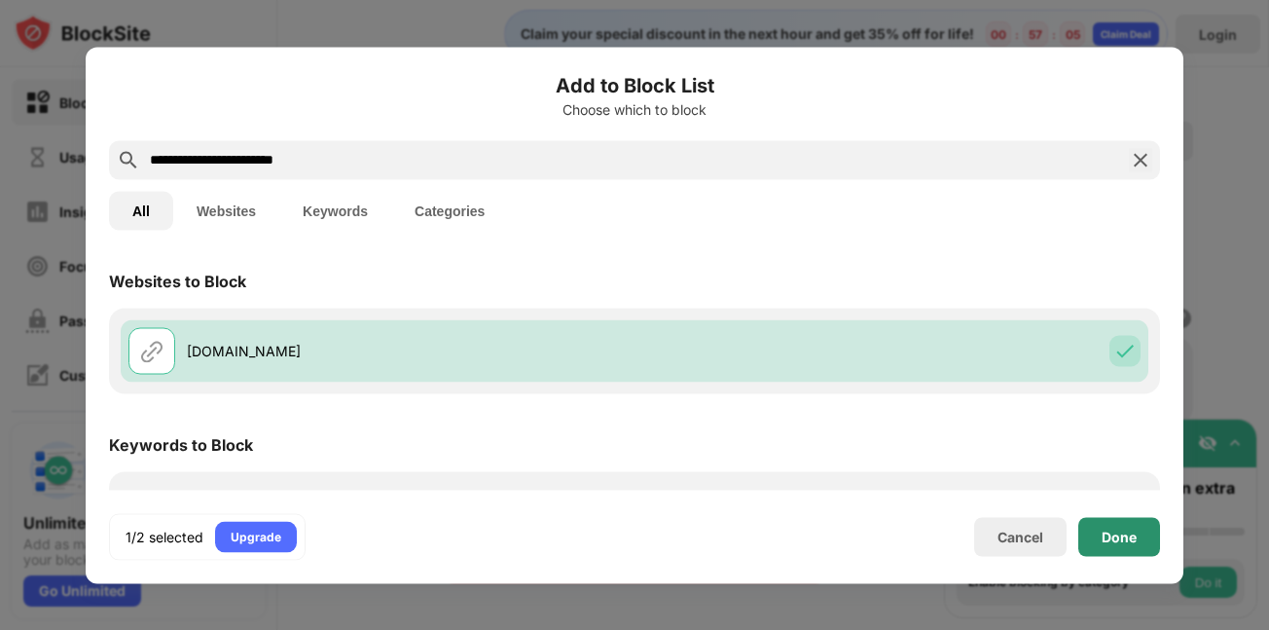
click at [1120, 529] on div "Done" at bounding box center [1119, 537] width 35 height 16
